Goal: Task Accomplishment & Management: Manage account settings

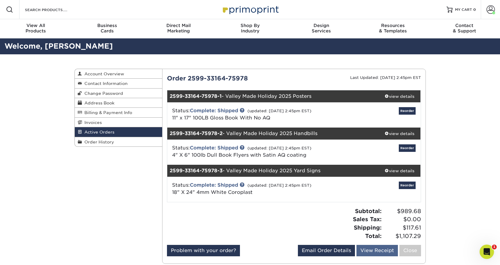
click at [379, 248] on link "View Receipt" at bounding box center [377, 250] width 41 height 11
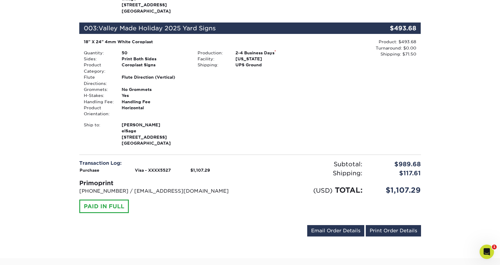
scroll to position [292, 0]
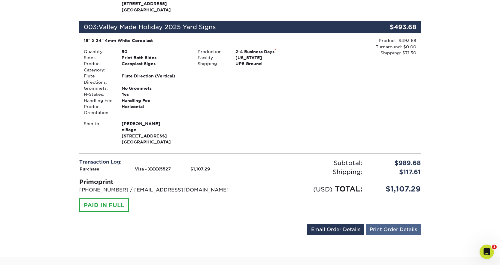
click at [399, 224] on link "Print Order Details" at bounding box center [393, 229] width 55 height 11
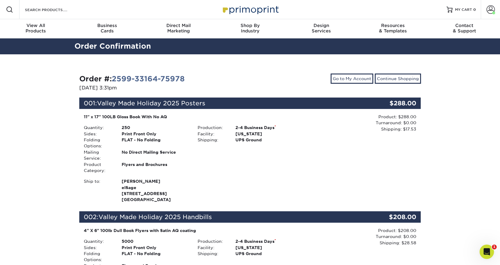
scroll to position [0, 0]
click at [357, 79] on link "Go to My Account" at bounding box center [352, 79] width 43 height 10
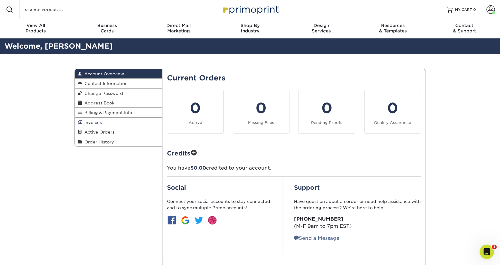
click at [89, 120] on span "Invoices" at bounding box center [92, 122] width 20 height 5
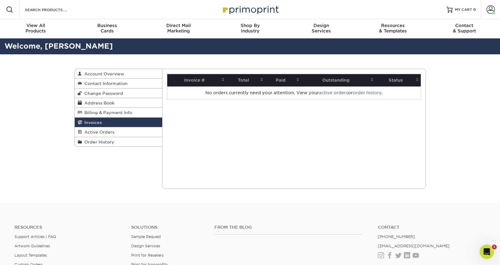
click at [102, 140] on span "Order History" at bounding box center [98, 142] width 32 height 5
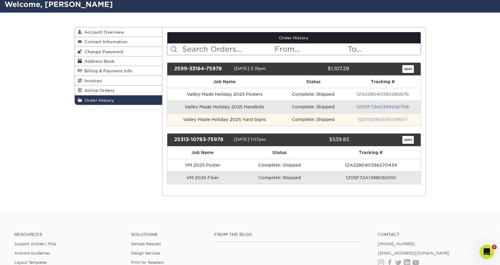
scroll to position [44, 0]
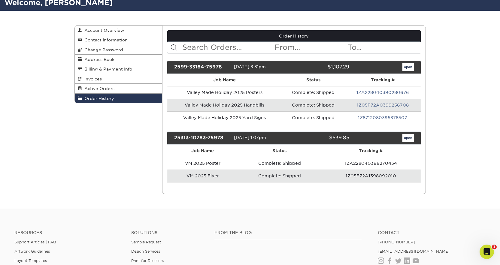
click at [409, 136] on link "open" at bounding box center [407, 138] width 11 height 8
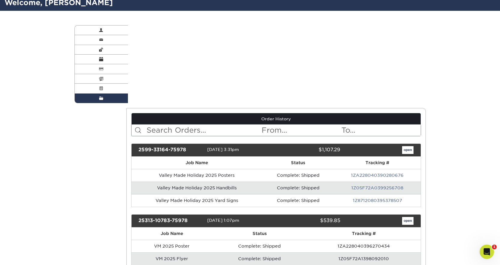
scroll to position [0, 0]
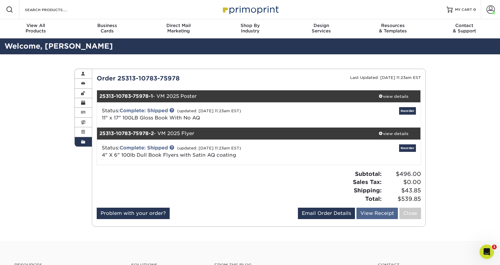
click at [379, 209] on link "View Receipt" at bounding box center [377, 213] width 41 height 11
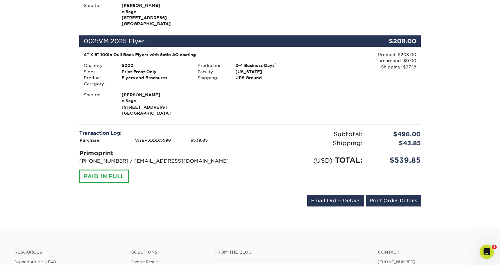
scroll to position [177, 0]
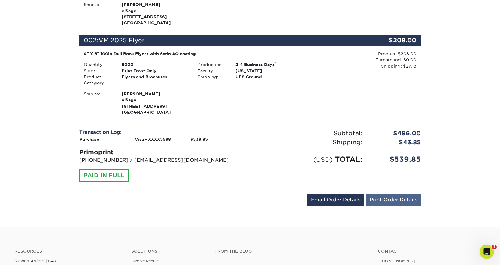
click at [402, 199] on link "Print Order Details" at bounding box center [393, 199] width 55 height 11
